Goal: Find specific page/section: Find specific page/section

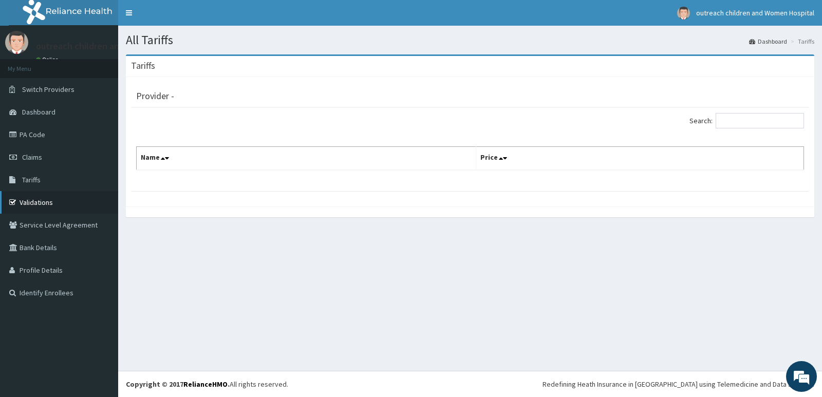
click at [59, 199] on link "Validations" at bounding box center [59, 202] width 118 height 23
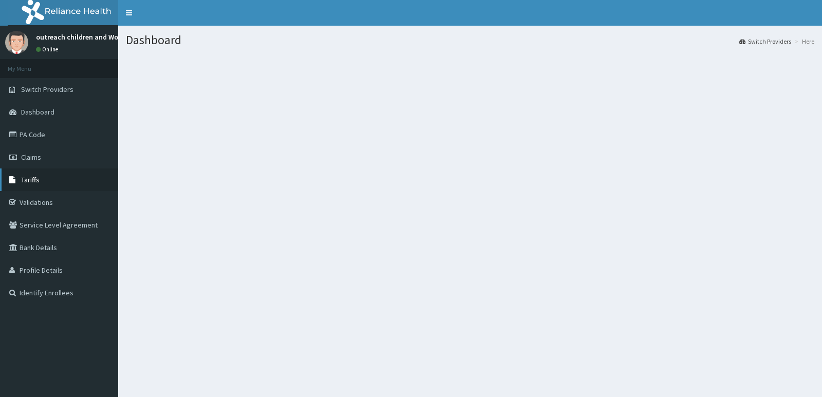
click at [47, 176] on link "Tariffs" at bounding box center [59, 180] width 118 height 23
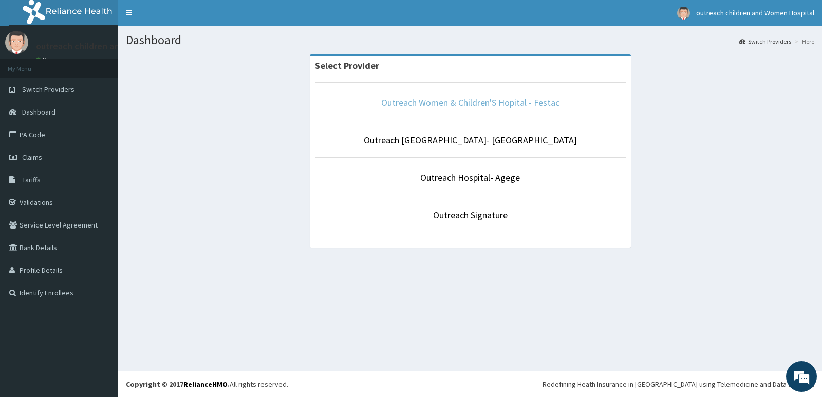
click at [492, 102] on link "Outreach Women & Children'S Hopital - Festac" at bounding box center [470, 103] width 178 height 12
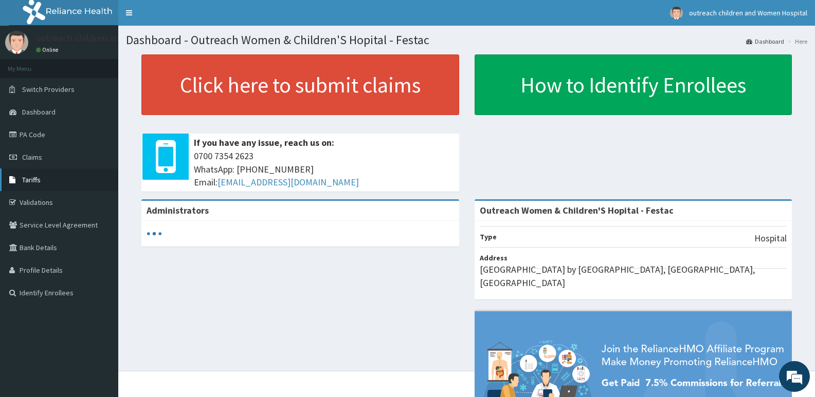
click at [44, 177] on link "Tariffs" at bounding box center [59, 180] width 118 height 23
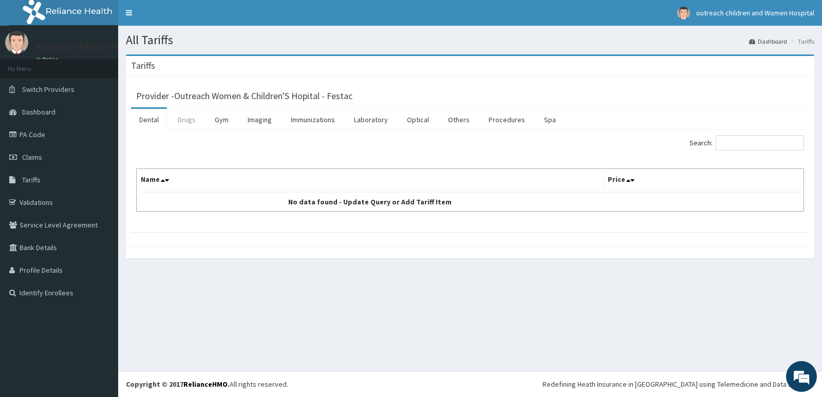
click at [190, 122] on link "Drugs" at bounding box center [187, 120] width 34 height 22
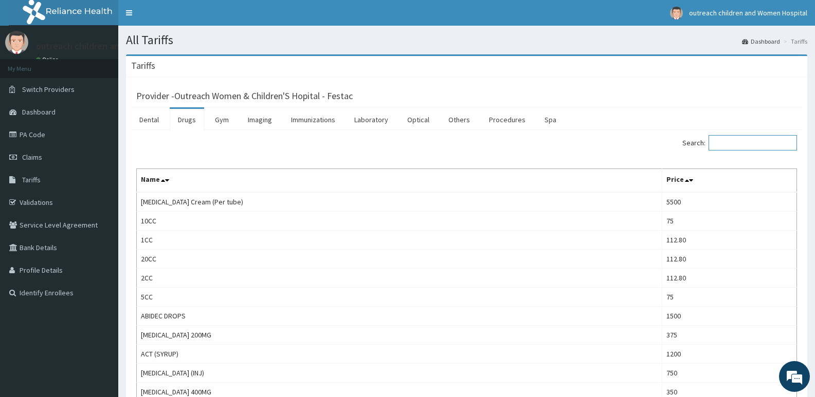
click at [741, 146] on input "Search:" at bounding box center [752, 142] width 88 height 15
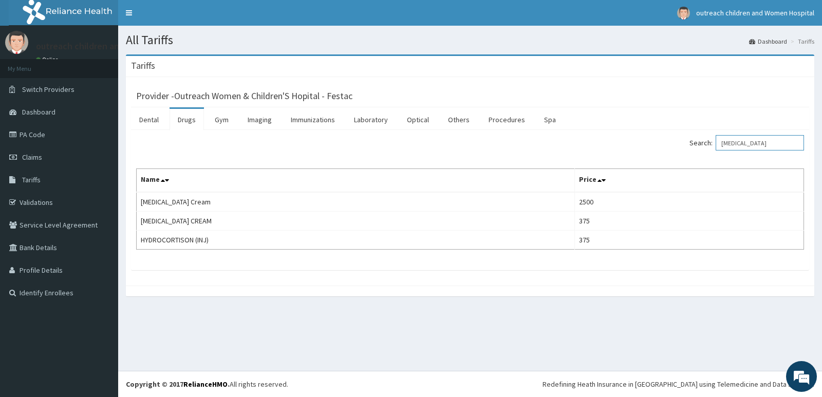
type input "hydrocort"
